Goal: Transaction & Acquisition: Obtain resource

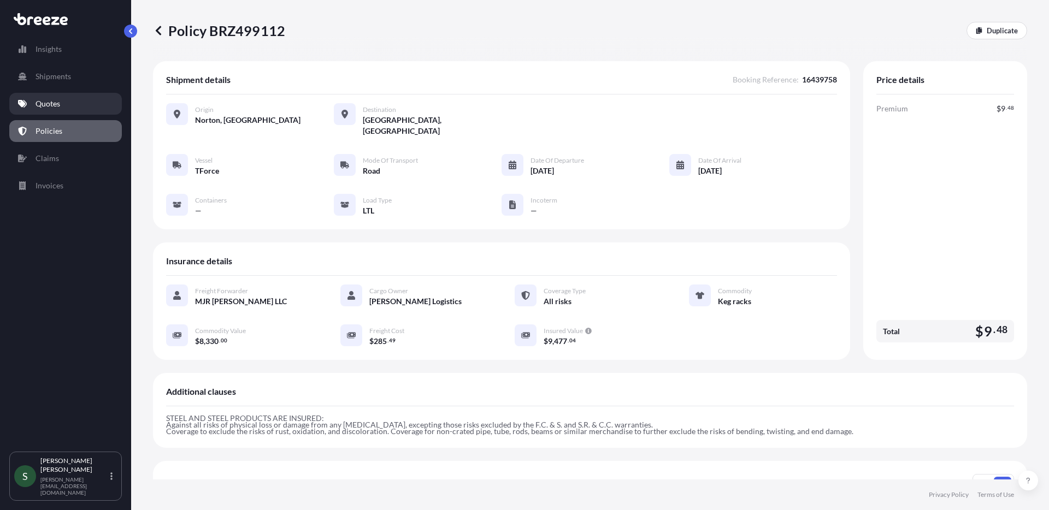
click at [54, 104] on p "Quotes" at bounding box center [48, 103] width 25 height 11
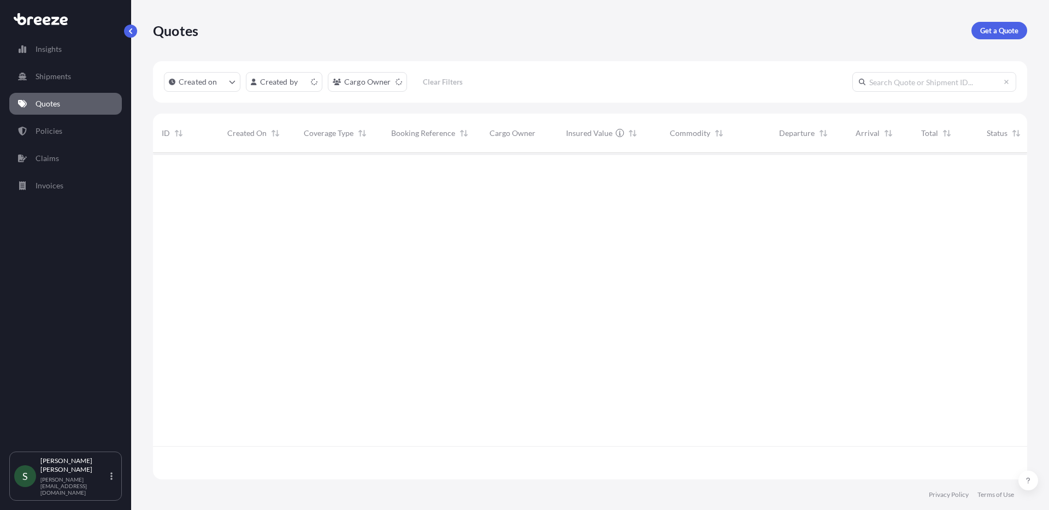
scroll to position [324, 866]
click at [998, 31] on p "Get a Quote" at bounding box center [999, 30] width 38 height 11
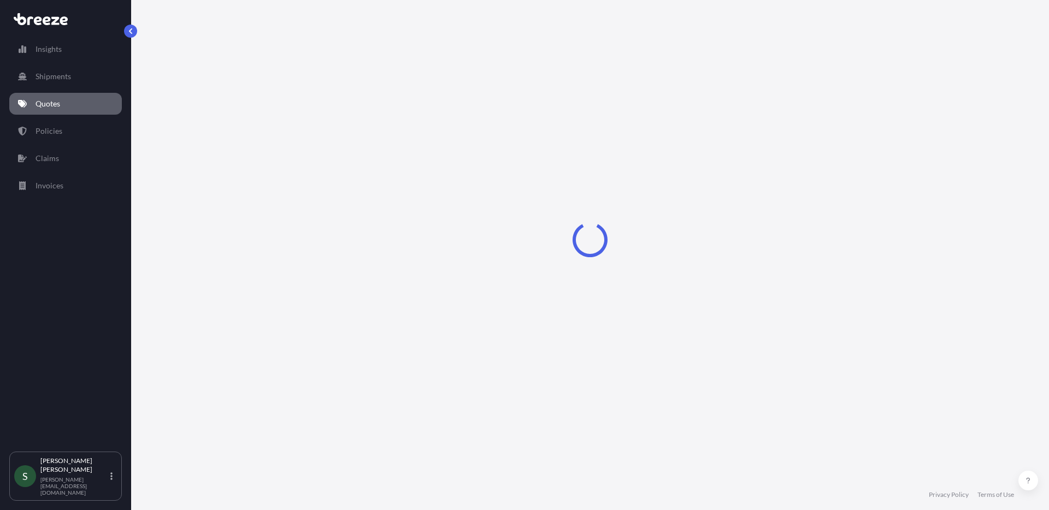
select select "Sea"
select select "1"
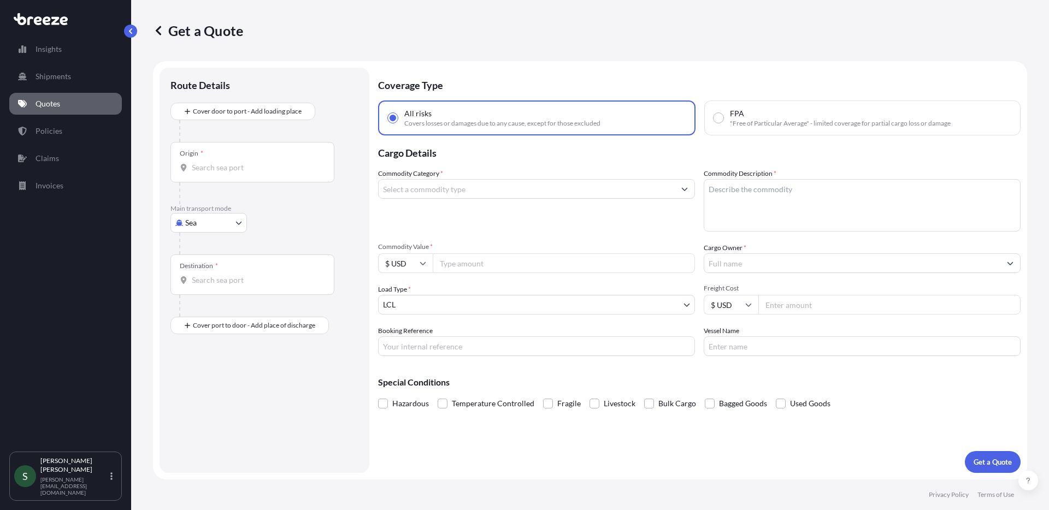
click at [222, 221] on body "Insights Shipments Quotes Policies Claims Invoices S [PERSON_NAME] [PERSON_NAME…" at bounding box center [524, 255] width 1049 height 510
click at [220, 287] on div "Road" at bounding box center [209, 291] width 68 height 20
select select "Road"
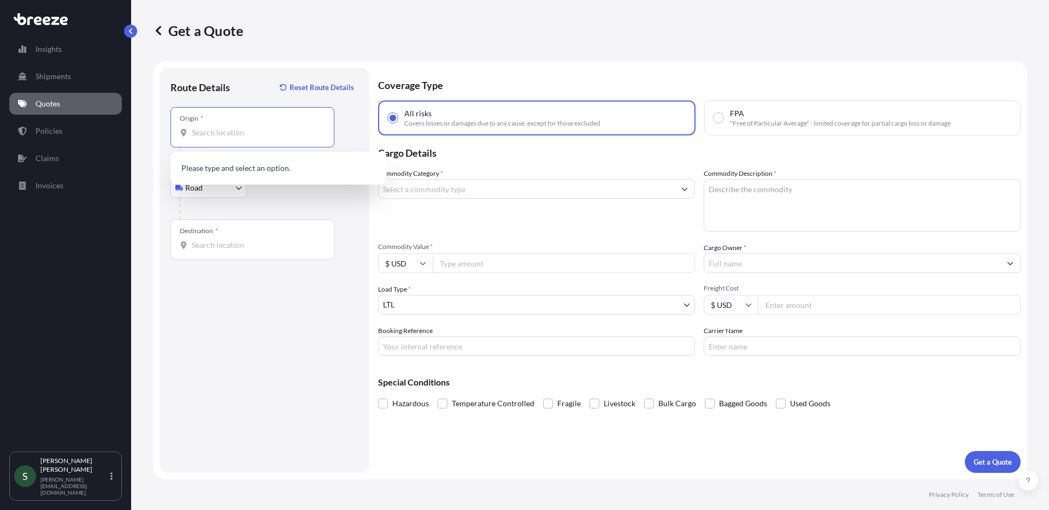
click at [240, 127] on input "Origin *" at bounding box center [256, 132] width 129 height 11
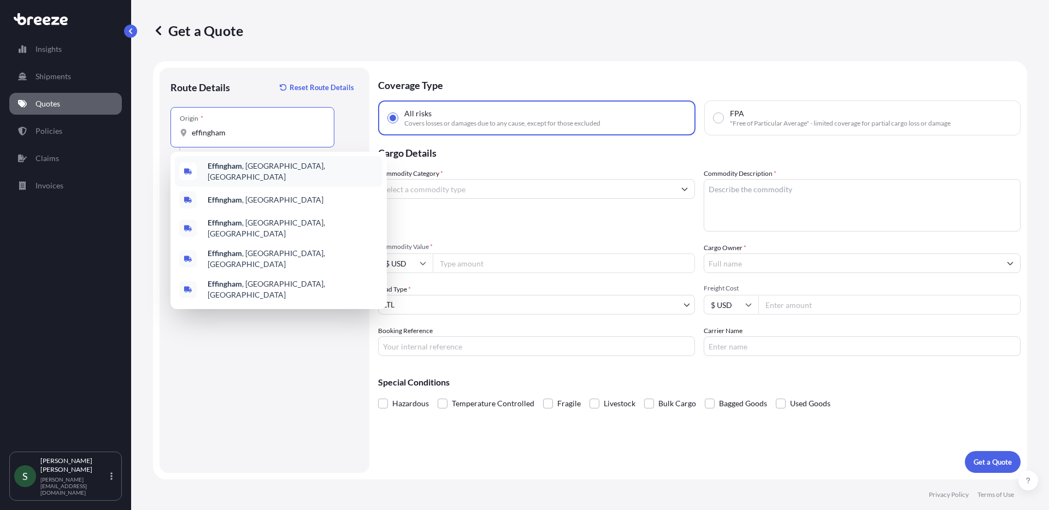
click at [255, 173] on span "Effingham , [GEOGRAPHIC_DATA], [GEOGRAPHIC_DATA]" at bounding box center [293, 172] width 170 height 22
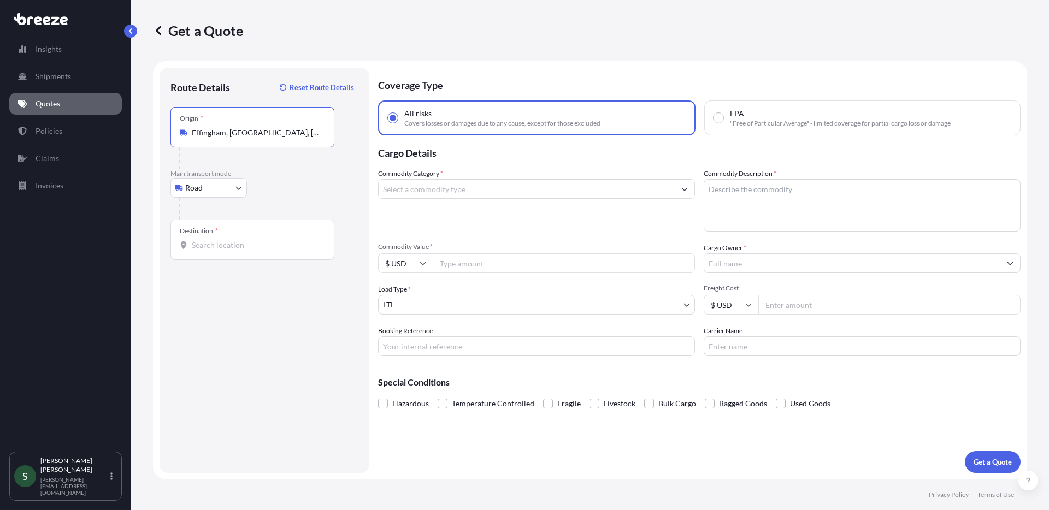
type input "Effingham, [GEOGRAPHIC_DATA], [GEOGRAPHIC_DATA]"
click at [221, 248] on input "Destination *" at bounding box center [256, 245] width 129 height 11
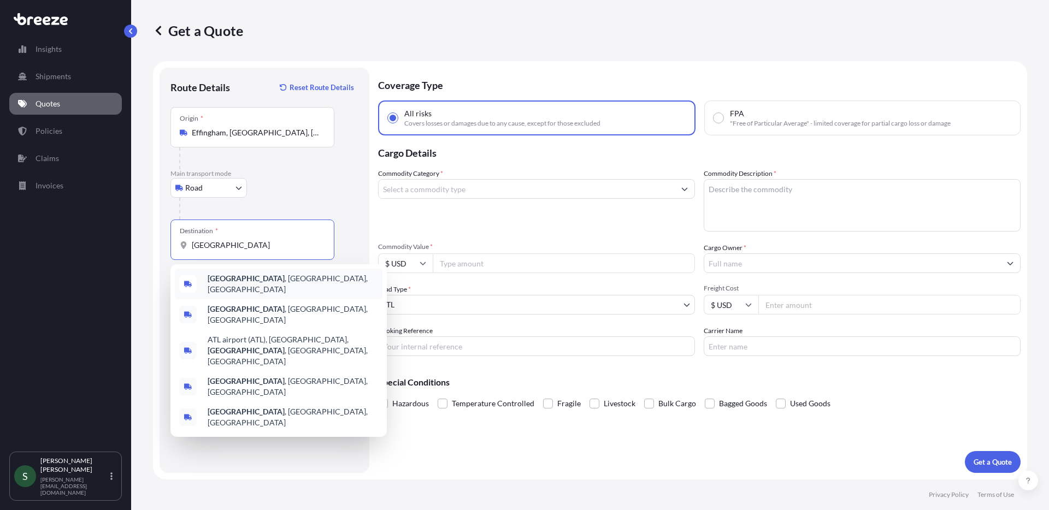
click at [234, 285] on span "[GEOGRAPHIC_DATA] , [GEOGRAPHIC_DATA], [GEOGRAPHIC_DATA]" at bounding box center [293, 284] width 170 height 22
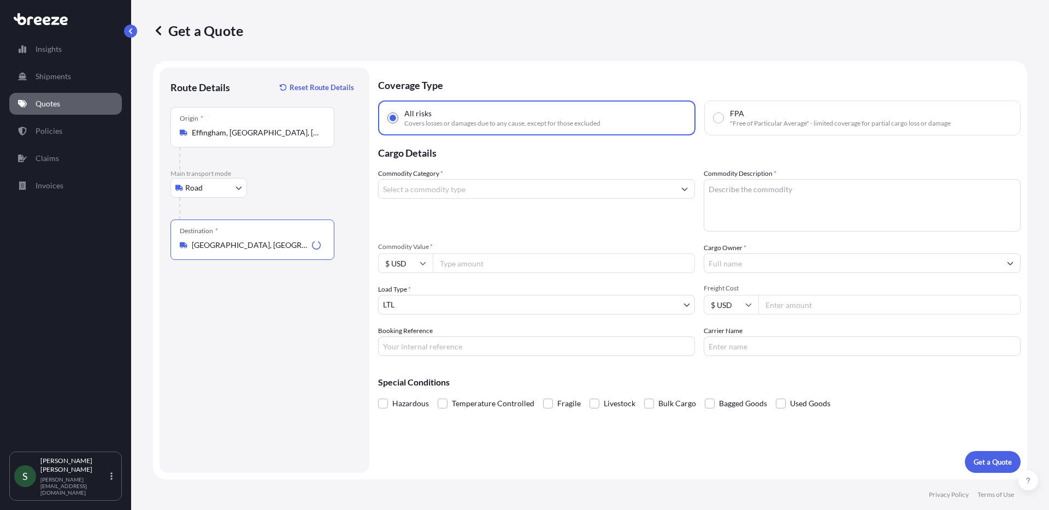
type input "[GEOGRAPHIC_DATA], [GEOGRAPHIC_DATA], [GEOGRAPHIC_DATA]"
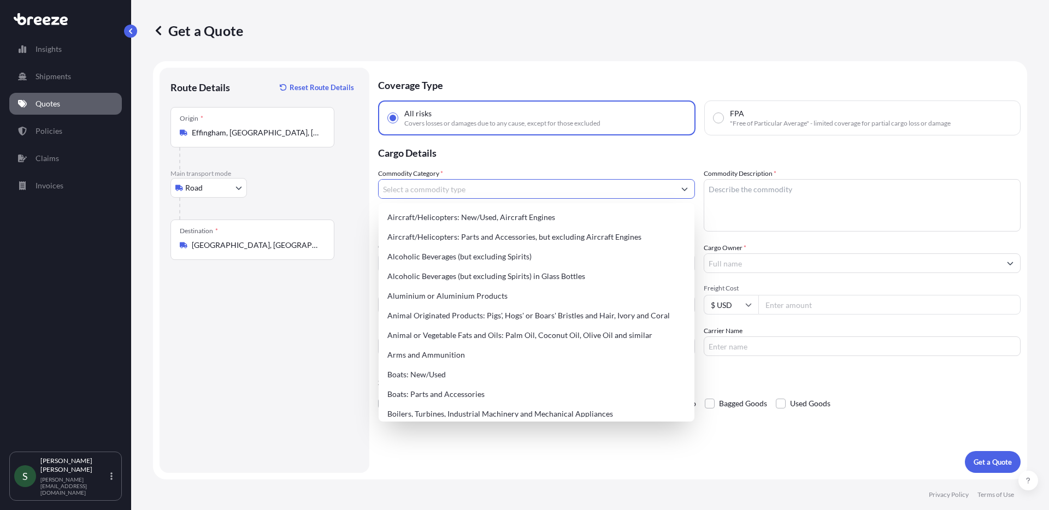
click at [461, 185] on input "Commodity Category *" at bounding box center [527, 189] width 296 height 20
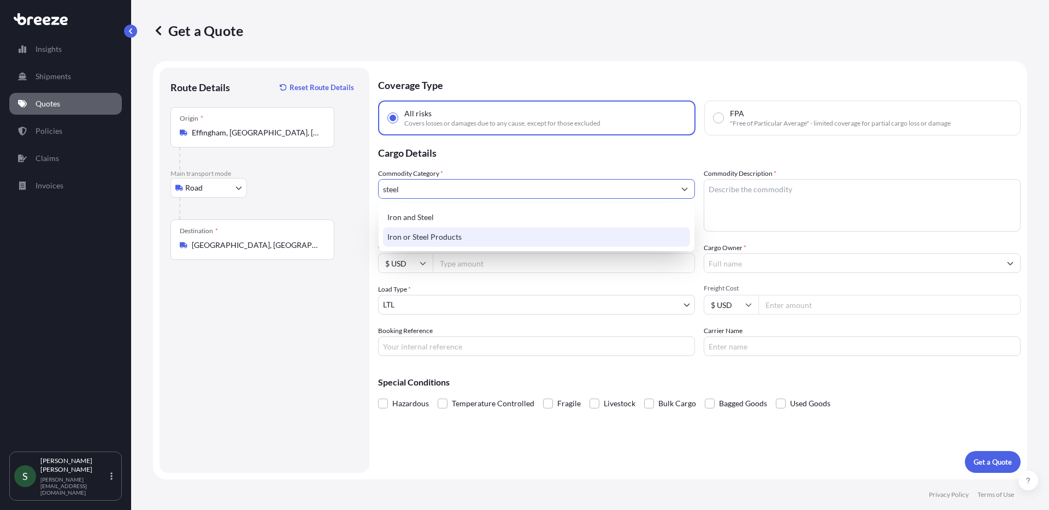
click at [428, 236] on div "Iron or Steel Products" at bounding box center [536, 237] width 307 height 20
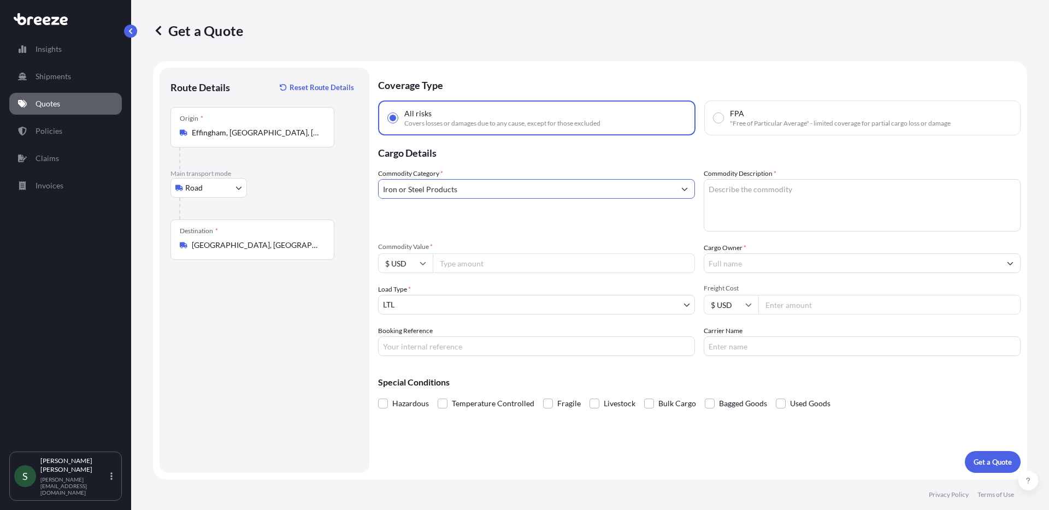
type input "Iron or Steel Products"
click at [768, 189] on textarea "Commodity Description *" at bounding box center [862, 205] width 317 height 52
click at [766, 190] on textarea "Mop Cabinet & AShelving" at bounding box center [862, 205] width 317 height 52
type textarea "Mop Cabinet & Shelving"
click at [646, 225] on div "Commodity Category * Iron or Steel Products" at bounding box center [536, 199] width 317 height 63
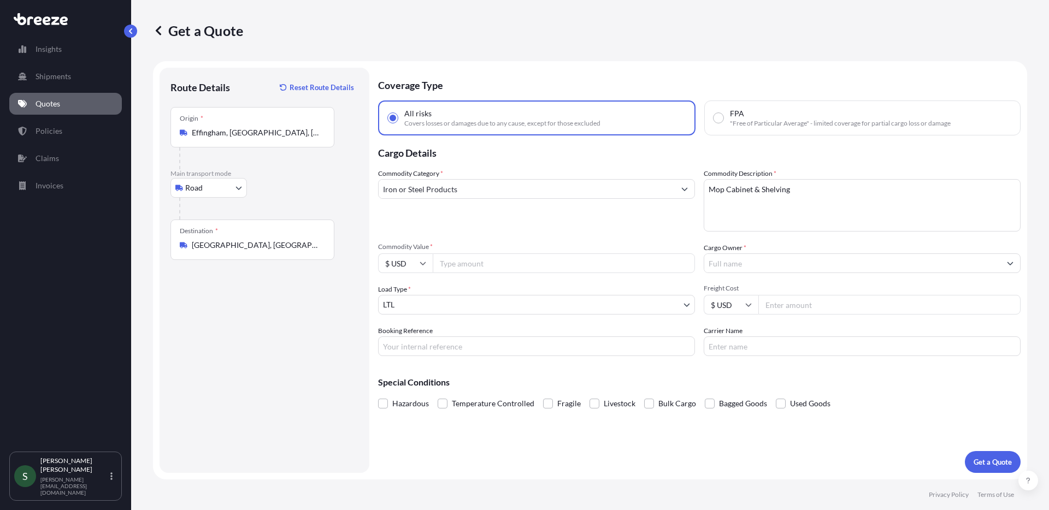
click at [529, 267] on input "Commodity Value *" at bounding box center [564, 263] width 262 height 20
click at [748, 262] on input "Cargo Owner *" at bounding box center [852, 263] width 296 height 20
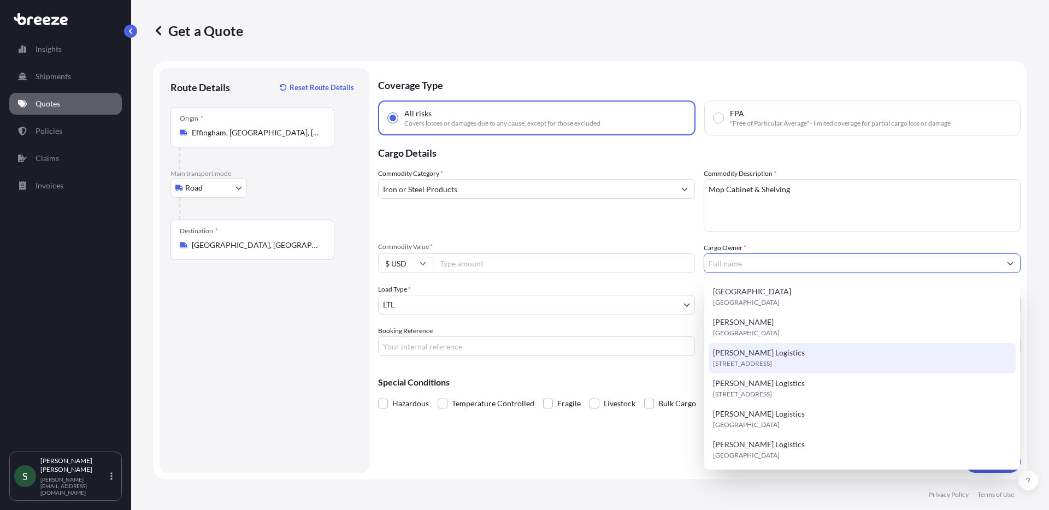
click at [778, 356] on div "[PERSON_NAME] Logistics [STREET_ADDRESS]" at bounding box center [862, 358] width 307 height 31
type input "[PERSON_NAME] Logistics"
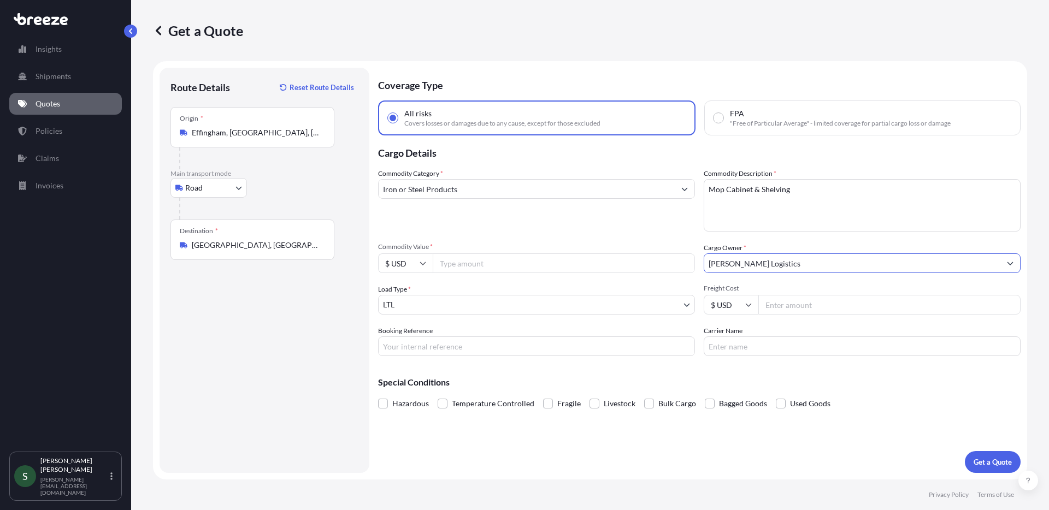
click at [567, 262] on input "Commodity Value *" at bounding box center [564, 263] width 262 height 20
type input "5855"
click at [818, 310] on input "Freight Cost" at bounding box center [889, 305] width 262 height 20
click at [782, 303] on input "Freight Cost" at bounding box center [889, 305] width 262 height 20
type input "572.43"
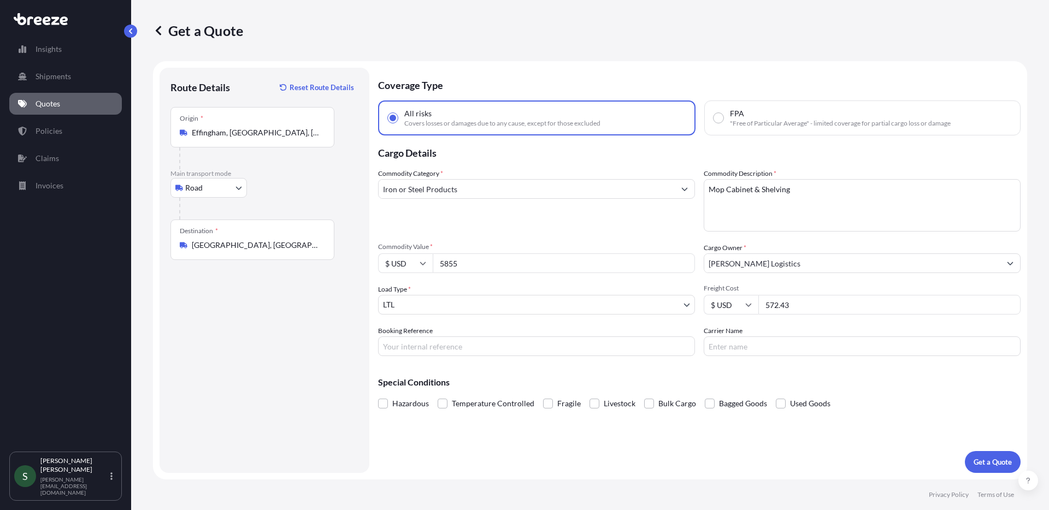
click at [776, 345] on input "Carrier Name" at bounding box center [862, 347] width 317 height 20
type input "TForce"
click at [515, 350] on input "Booking Reference" at bounding box center [536, 347] width 317 height 20
paste input "16438212"
type input "16438212"
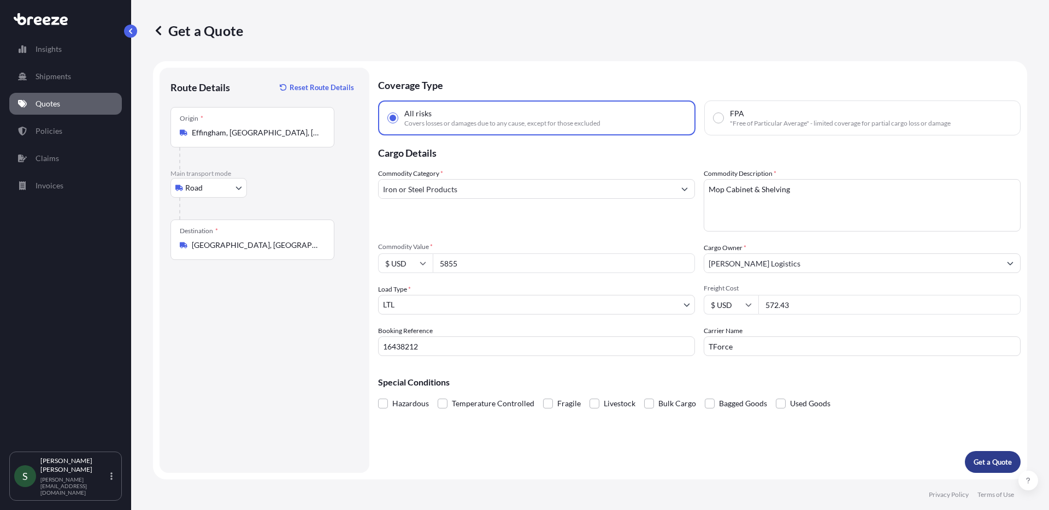
click at [991, 462] on p "Get a Quote" at bounding box center [992, 462] width 38 height 11
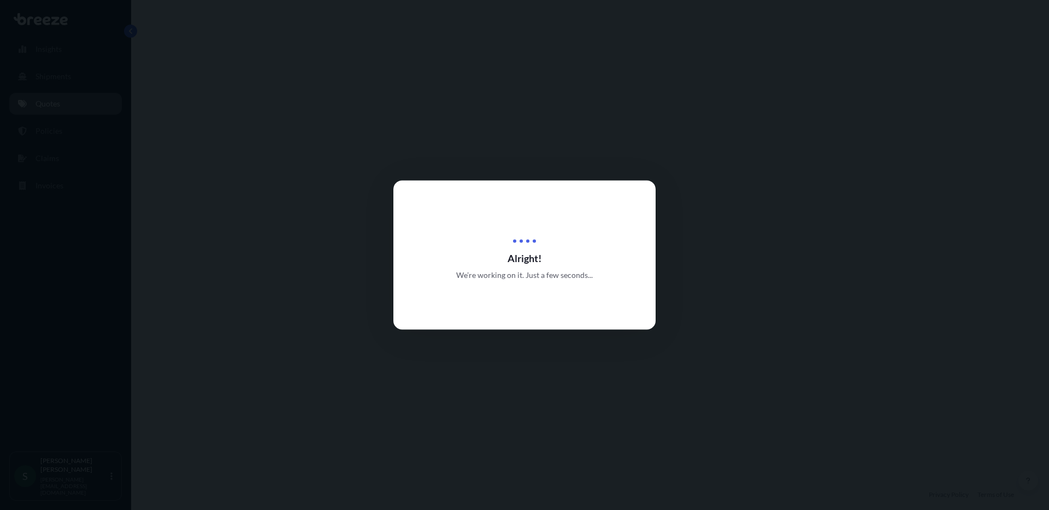
select select "Road"
select select "1"
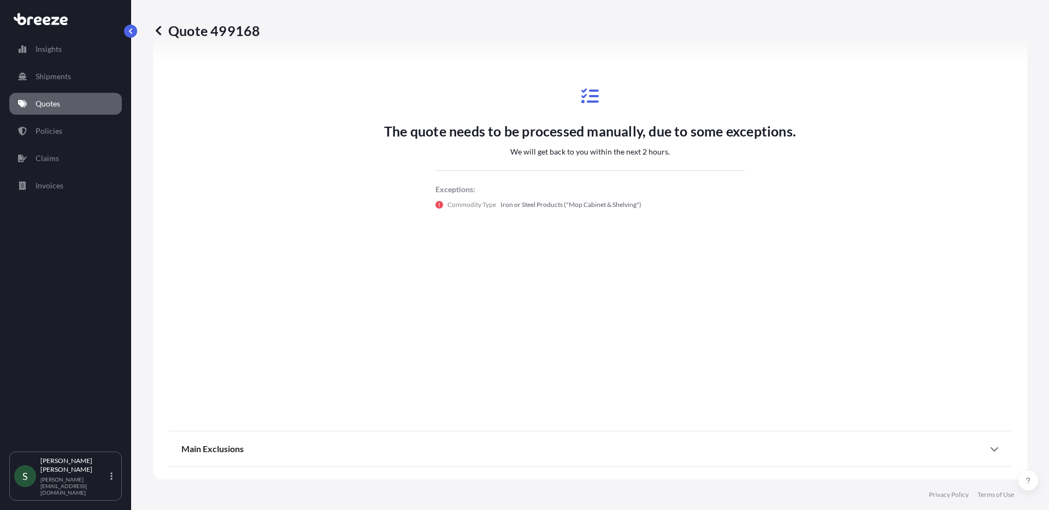
scroll to position [592, 0]
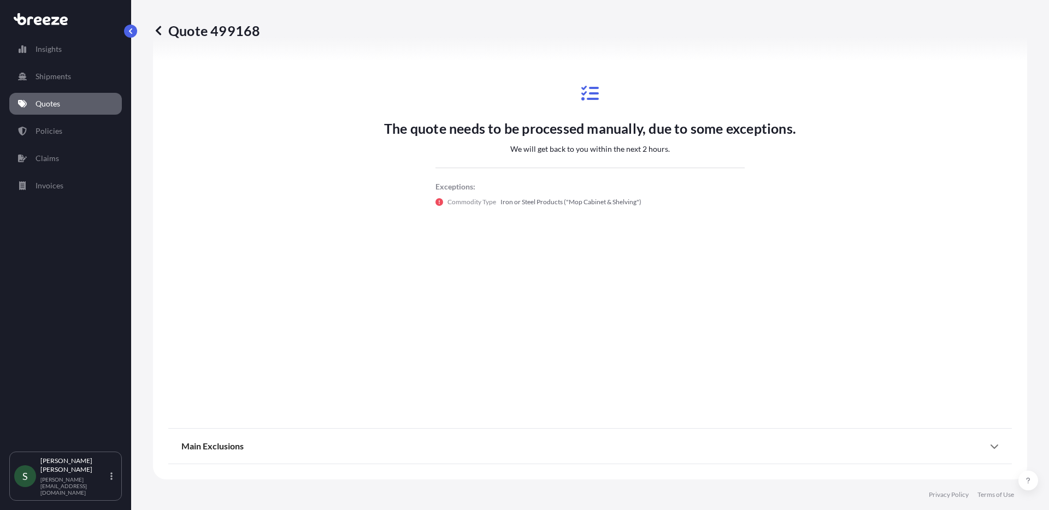
click at [42, 101] on p "Quotes" at bounding box center [48, 103] width 25 height 11
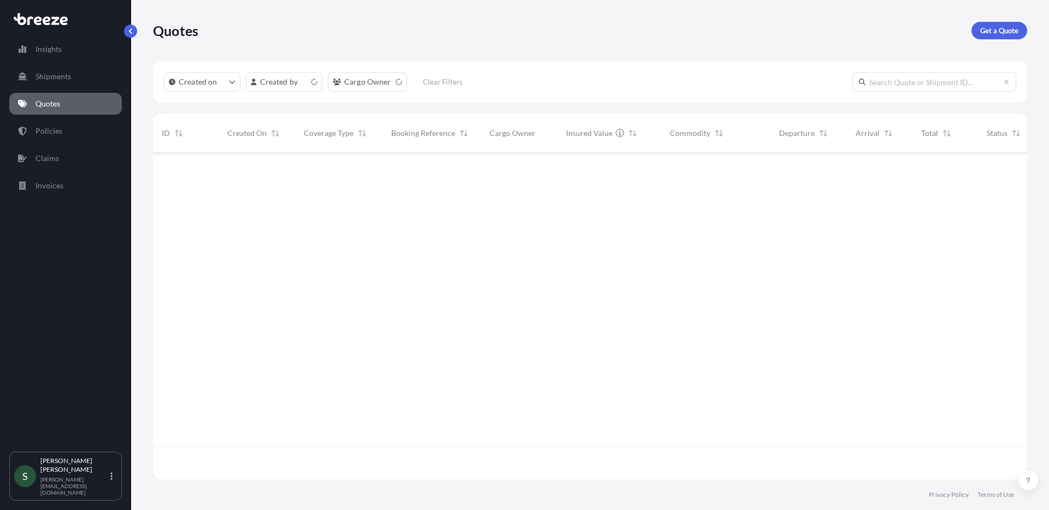
scroll to position [324, 866]
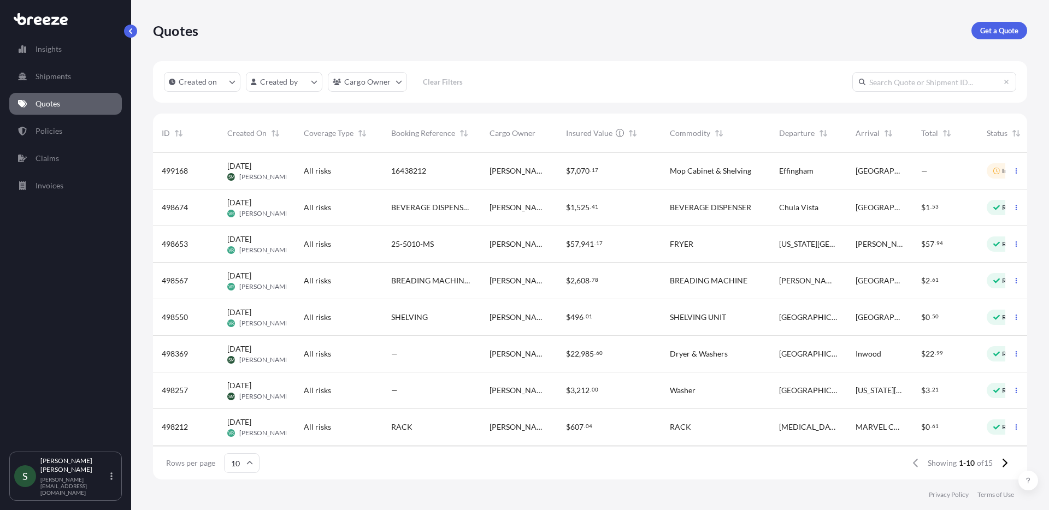
click at [888, 84] on input "text" at bounding box center [934, 82] width 164 height 20
type input "16439758"
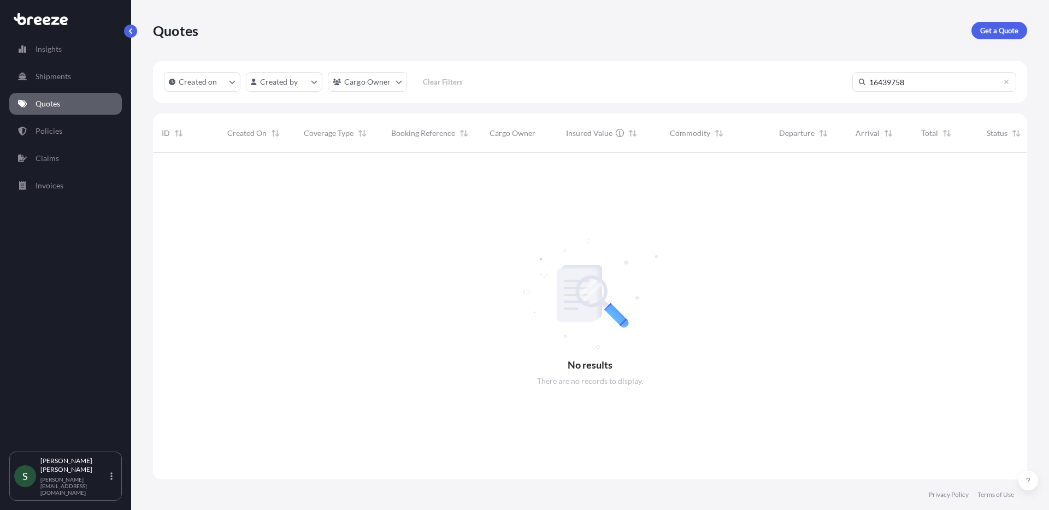
scroll to position [358, 866]
click at [58, 131] on p "Policies" at bounding box center [49, 131] width 27 height 11
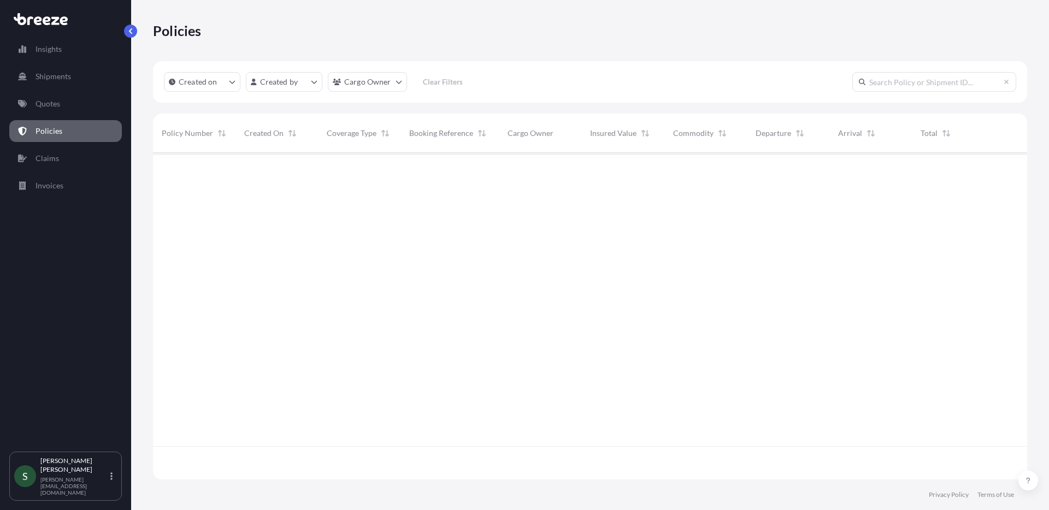
scroll to position [324, 866]
click at [919, 85] on input "text" at bounding box center [934, 82] width 164 height 20
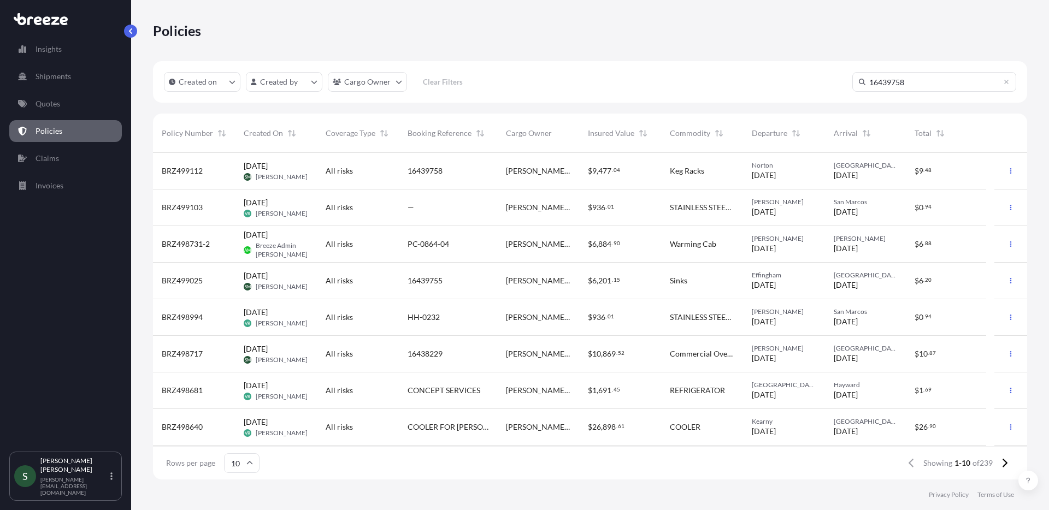
type input "16439758"
